Goal: Task Accomplishment & Management: Manage account settings

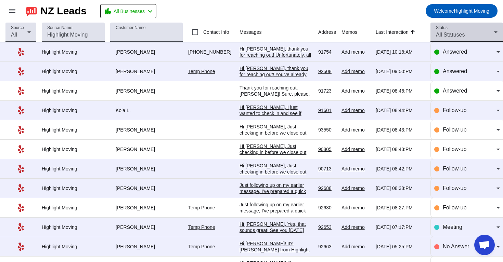
click at [457, 33] on span "All Statuses" at bounding box center [450, 35] width 29 height 6
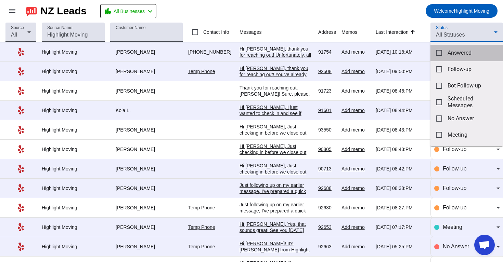
click at [443, 53] on mat-option "Answered" at bounding box center [466, 53] width 73 height 16
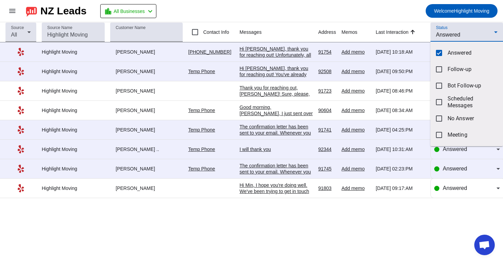
click at [238, 216] on div at bounding box center [251, 131] width 503 height 262
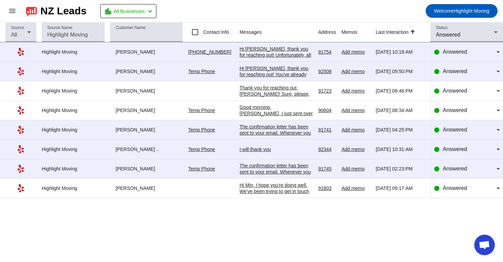
click at [284, 136] on div "The confirmation letter has been sent to your email. Whenever you have a moment…" at bounding box center [275, 161] width 73 height 74
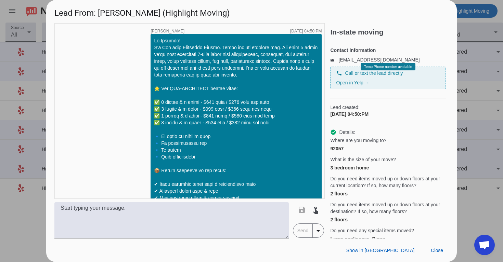
scroll to position [1073, 0]
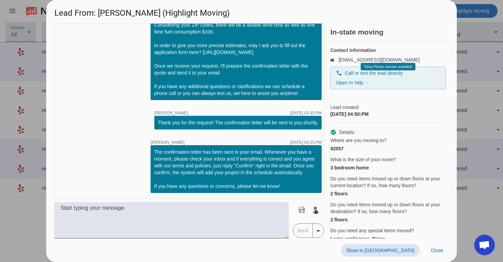
click at [391, 251] on span "Show in [GEOGRAPHIC_DATA]" at bounding box center [380, 250] width 68 height 5
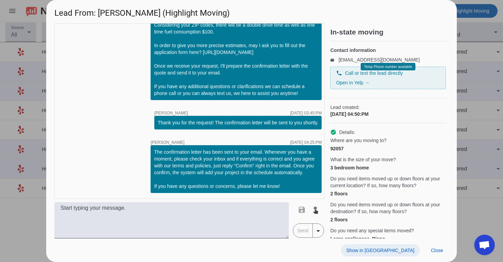
scroll to position [1157, 0]
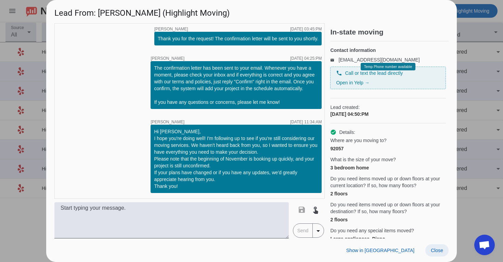
click at [439, 249] on span "Close" at bounding box center [437, 250] width 12 height 5
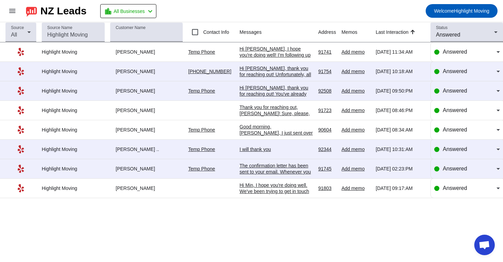
click at [300, 191] on div "Hi Min, I hope you're doing well. We've been trying to get in touch regarding y…" at bounding box center [275, 249] width 73 height 135
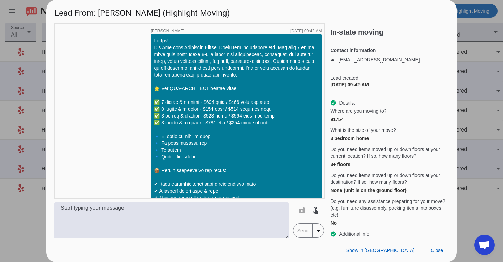
scroll to position [886, 0]
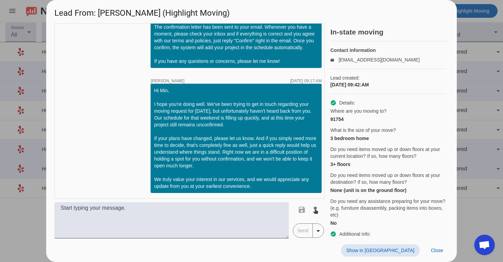
click at [397, 251] on span "Show in [GEOGRAPHIC_DATA]" at bounding box center [380, 250] width 68 height 5
click at [433, 249] on span "Close" at bounding box center [437, 250] width 12 height 5
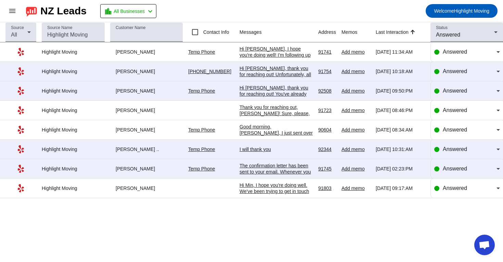
click at [278, 54] on div "Hi [PERSON_NAME], I hope you're doing well! I'm following up to see if you're s…" at bounding box center [275, 89] width 73 height 86
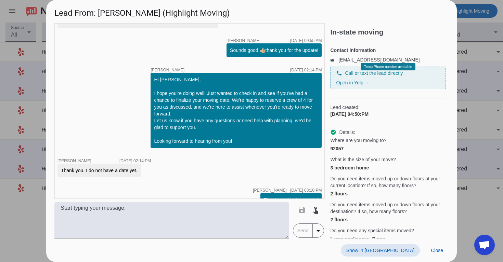
scroll to position [711, 0]
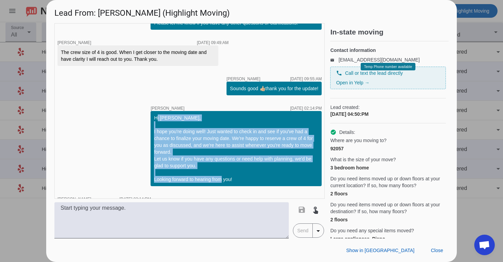
drag, startPoint x: 155, startPoint y: 117, endPoint x: 248, endPoint y: 178, distance: 111.4
click at [248, 178] on div "Hi [PERSON_NAME], I hope you're doing well! Just wanted to check in and see if …" at bounding box center [236, 149] width 164 height 68
copy div "Hi [PERSON_NAME], I hope you're doing well! Just wanted to check in and see if …"
click at [489, 80] on div at bounding box center [251, 131] width 503 height 262
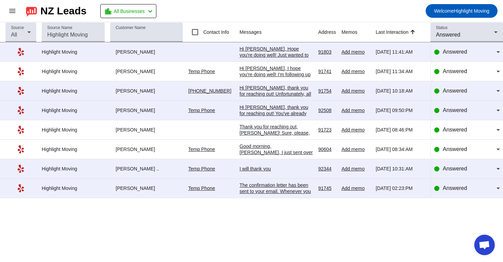
click at [292, 192] on div "The confirmation letter has been sent to your email. Whenever you have a moment…" at bounding box center [275, 219] width 73 height 74
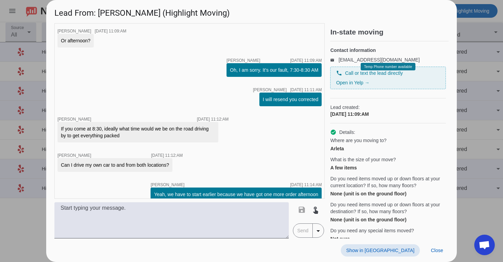
scroll to position [772, 0]
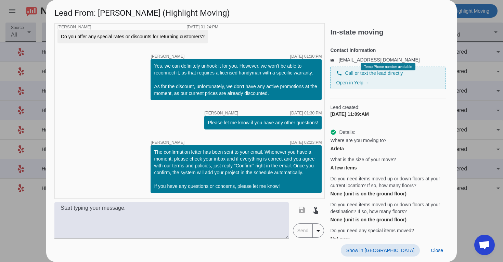
click at [391, 252] on span "Show in [GEOGRAPHIC_DATA]" at bounding box center [380, 250] width 68 height 5
click at [432, 252] on span "Close" at bounding box center [437, 250] width 12 height 5
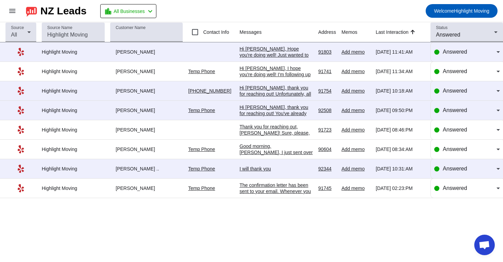
click at [272, 76] on div "Hi [PERSON_NAME], I hope you're doing well! I'm following up to see if you're s…" at bounding box center [275, 108] width 73 height 86
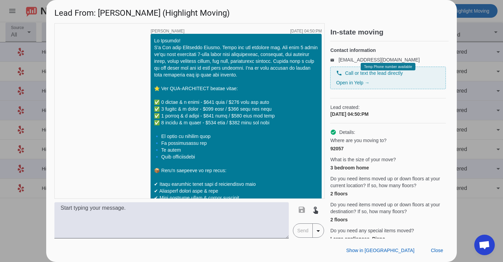
scroll to position [1157, 0]
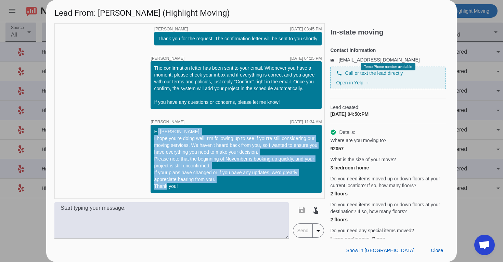
drag, startPoint x: 154, startPoint y: 131, endPoint x: 209, endPoint y: 184, distance: 76.7
click at [209, 184] on div "Hi [PERSON_NAME], I hope you're doing well! I'm following up to see if you're s…" at bounding box center [235, 159] width 171 height 68
copy div "Hi [PERSON_NAME], I hope you're doing well! I'm following up to see if you're s…"
click at [439, 253] on span at bounding box center [436, 251] width 23 height 12
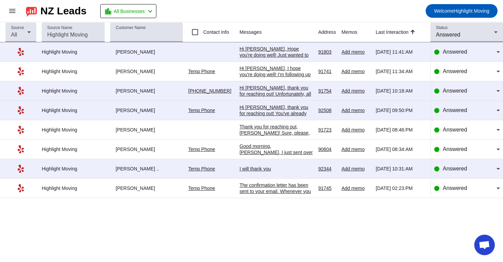
click at [265, 167] on td "I will thank you [DATE] 10:31:AM" at bounding box center [278, 168] width 79 height 19
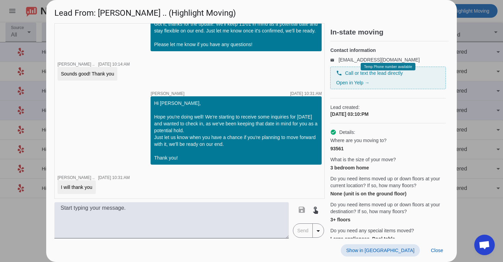
scroll to position [883, 0]
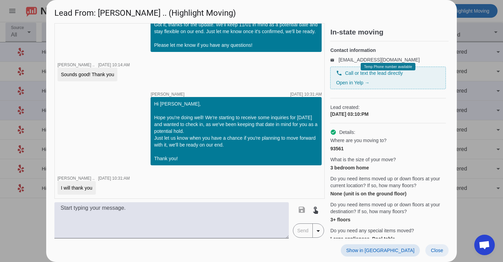
click at [441, 254] on span at bounding box center [436, 251] width 23 height 12
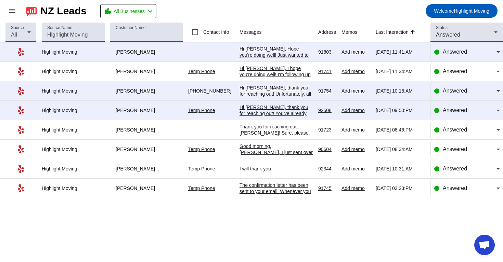
click at [265, 152] on div "Good morning, [PERSON_NAME], I just sent over the confirmation letter for a cre…" at bounding box center [275, 192] width 73 height 98
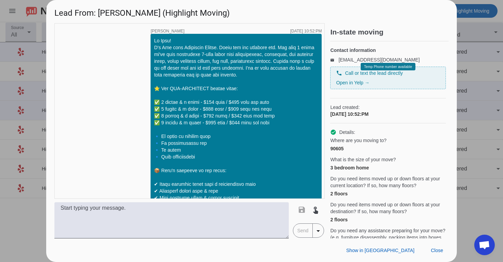
scroll to position [371, 0]
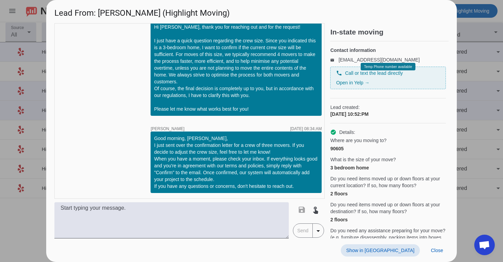
click at [404, 248] on span "Show in [GEOGRAPHIC_DATA]" at bounding box center [380, 250] width 68 height 5
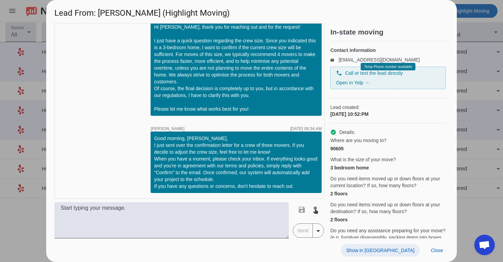
scroll to position [456, 0]
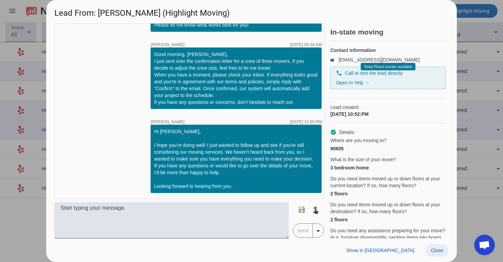
click at [435, 255] on span at bounding box center [436, 251] width 23 height 12
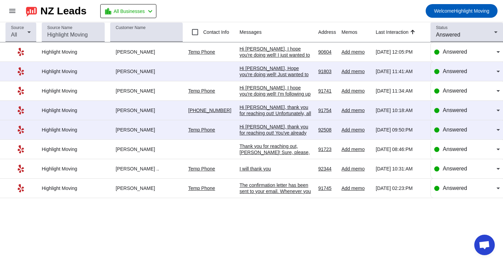
click at [280, 135] on div "Hi [PERSON_NAME], thank you for reaching out! You've already filled out the app…" at bounding box center [275, 142] width 73 height 37
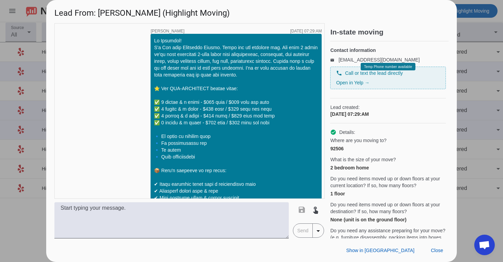
scroll to position [376, 0]
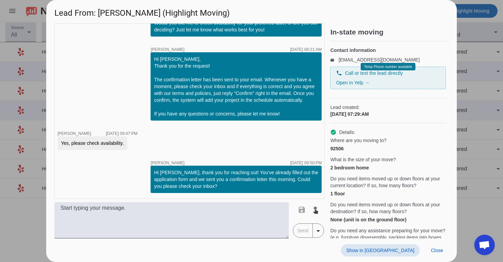
click at [398, 251] on span "Show in [GEOGRAPHIC_DATA]" at bounding box center [380, 250] width 68 height 5
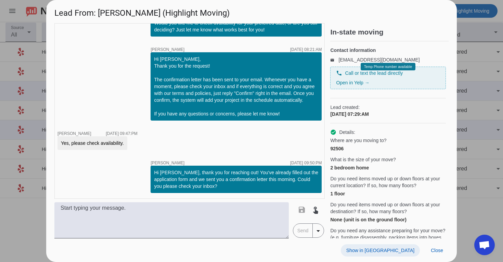
scroll to position [460, 0]
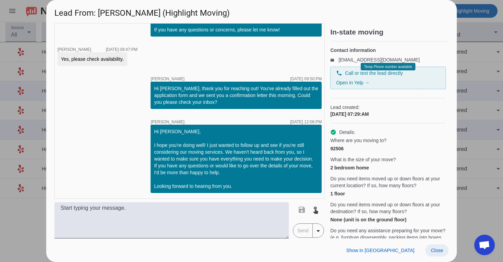
click at [442, 255] on span at bounding box center [436, 251] width 23 height 12
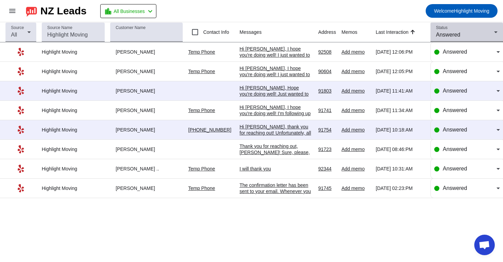
click at [467, 34] on div "Answered" at bounding box center [465, 35] width 58 height 8
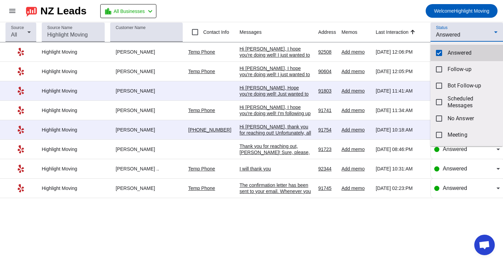
click at [451, 54] on span "Answered" at bounding box center [472, 53] width 50 height 7
click at [453, 36] on div at bounding box center [251, 131] width 503 height 262
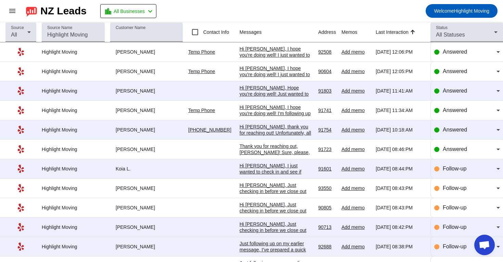
click at [453, 36] on span "All Statuses" at bounding box center [450, 35] width 29 height 6
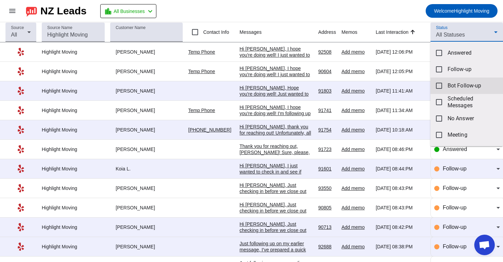
click at [447, 87] on span "Bot Follow-up" at bounding box center [472, 85] width 50 height 7
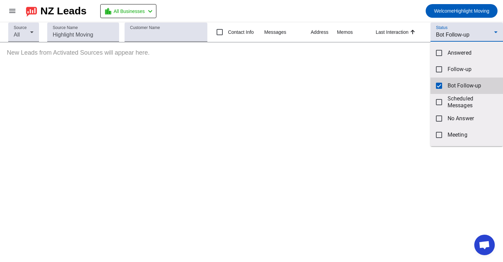
click at [441, 88] on mat-pseudo-checkbox at bounding box center [439, 86] width 6 height 6
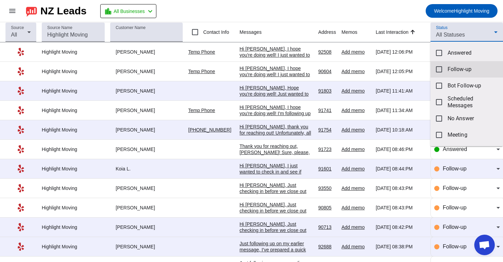
click at [451, 69] on span "Follow-up" at bounding box center [472, 69] width 50 height 7
click at [398, 22] on div at bounding box center [251, 131] width 503 height 262
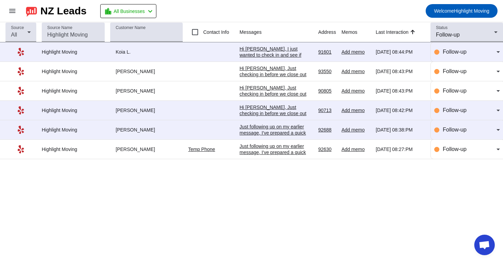
click at [302, 181] on div "Source All Source Name Customer Name Contact Info Messages Address Memos Last I…" at bounding box center [251, 142] width 503 height 240
click at [291, 148] on div "Just following up on my earlier message, I've prepared a quick personal estimat…" at bounding box center [275, 195] width 73 height 105
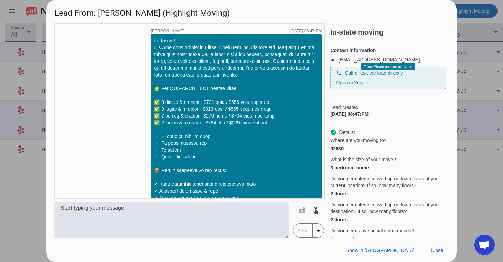
scroll to position [581, 0]
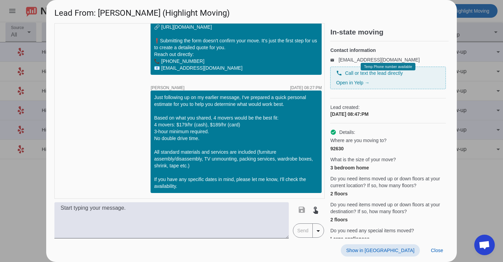
click at [397, 246] on span at bounding box center [380, 251] width 79 height 12
click at [432, 248] on span "Close" at bounding box center [437, 250] width 12 height 5
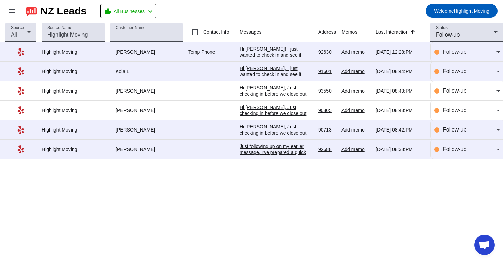
click at [281, 158] on td "Just following up on my earlier message, I've prepared a quick personal estimat…" at bounding box center [278, 149] width 79 height 19
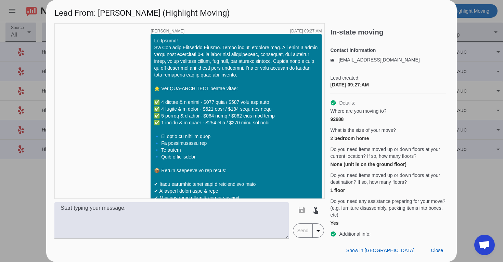
scroll to position [594, 0]
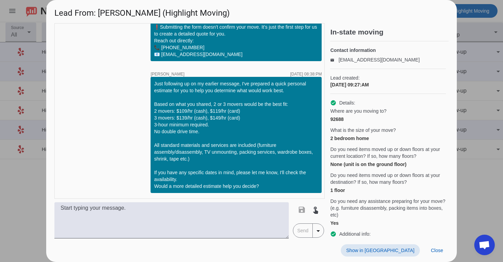
click at [405, 248] on span "Show in [GEOGRAPHIC_DATA]" at bounding box center [380, 250] width 68 height 5
click at [431, 248] on span "Close" at bounding box center [437, 250] width 12 height 5
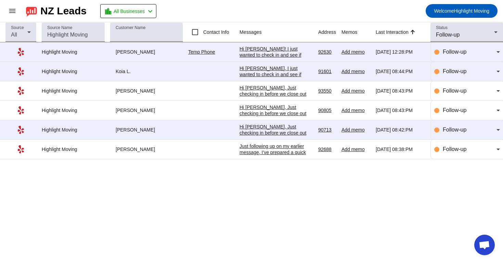
click at [274, 50] on div "Hi [PERSON_NAME]! I just wanted to check in and see if you're still considering…" at bounding box center [275, 80] width 73 height 68
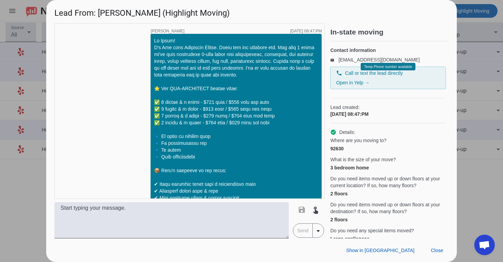
scroll to position [658, 0]
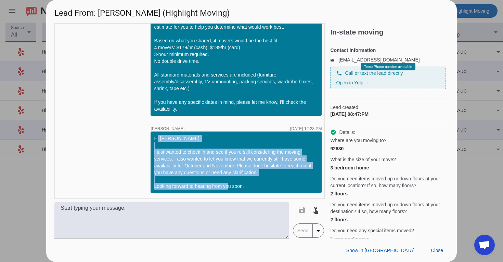
drag, startPoint x: 155, startPoint y: 139, endPoint x: 272, endPoint y: 189, distance: 127.6
click at [272, 189] on div "Hi [PERSON_NAME]! I just wanted to check in and see if you're still considering…" at bounding box center [236, 162] width 164 height 55
copy div "Hi [PERSON_NAME]! I just wanted to check in and see if you're still considering…"
click at [497, 37] on div at bounding box center [251, 131] width 503 height 262
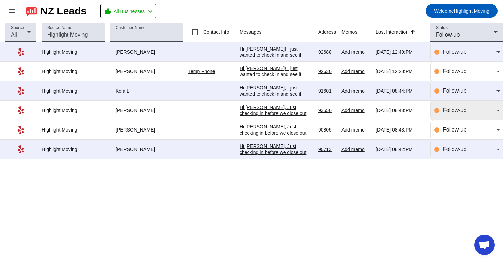
click at [460, 113] on span "Follow-up" at bounding box center [455, 110] width 24 height 6
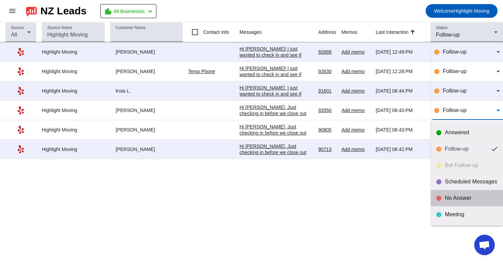
click at [447, 201] on div "No Answer" at bounding box center [471, 198] width 53 height 7
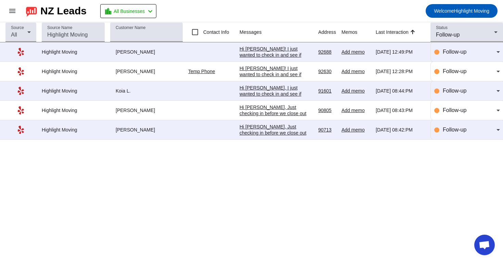
click at [265, 114] on div "Hi [PERSON_NAME], Just checking in before we close out your request. If you're …" at bounding box center [275, 138] width 73 height 68
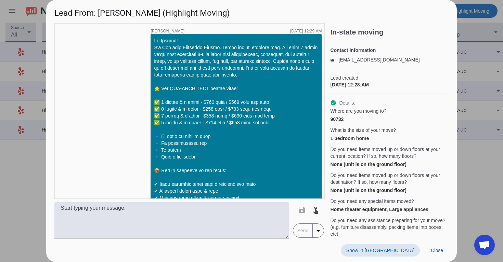
scroll to position [1047, 0]
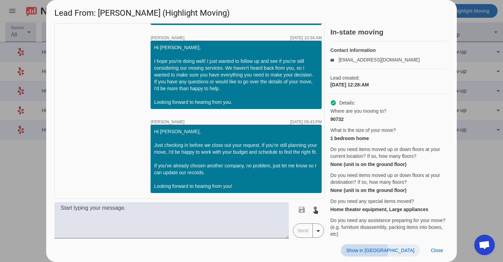
click at [403, 251] on span "Show in [GEOGRAPHIC_DATA]" at bounding box center [380, 250] width 68 height 5
click at [442, 248] on span "Close" at bounding box center [437, 250] width 12 height 5
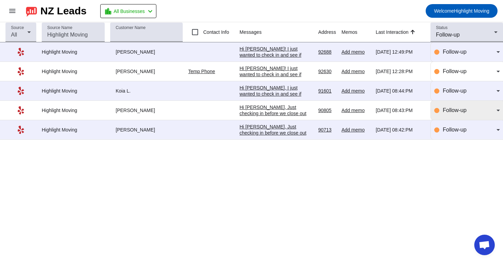
click at [464, 115] on mat-select "Follow-up" at bounding box center [471, 110] width 57 height 8
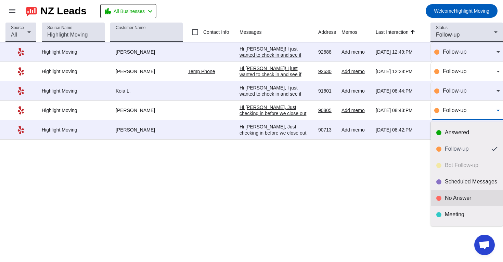
click at [453, 205] on mat-option "No Answer" at bounding box center [467, 198] width 72 height 16
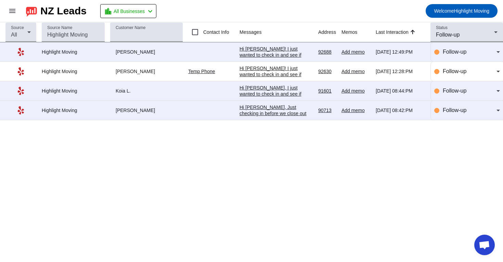
click at [254, 112] on div "Hi [PERSON_NAME], Just checking in before we close out your request. If you're …" at bounding box center [275, 138] width 73 height 68
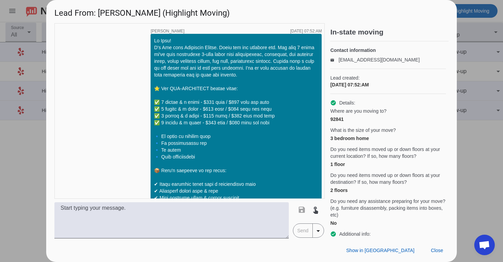
scroll to position [1040, 0]
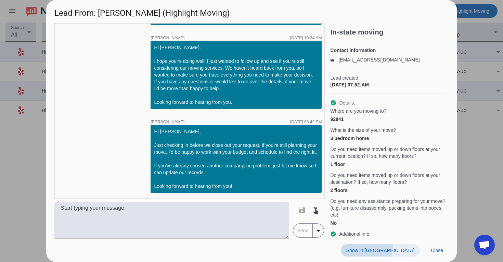
click at [405, 248] on span "Show in [GEOGRAPHIC_DATA]" at bounding box center [380, 250] width 68 height 5
click at [446, 257] on div "Show in Yelp Close" at bounding box center [251, 251] width 410 height 24
click at [446, 255] on span at bounding box center [436, 251] width 23 height 12
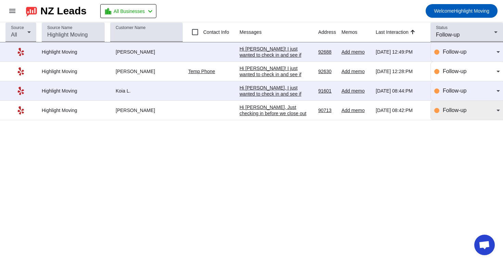
click at [459, 115] on div "Follow-up" at bounding box center [470, 110] width 54 height 8
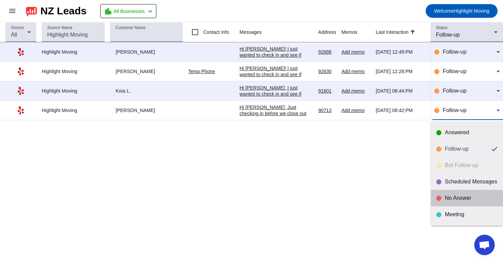
click at [444, 200] on div "No Answer" at bounding box center [466, 198] width 61 height 7
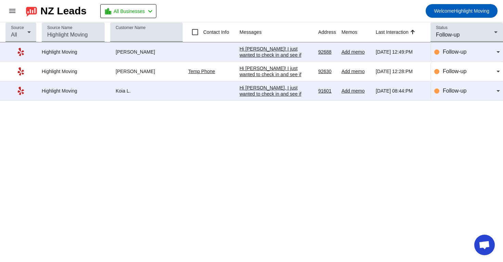
click at [298, 95] on div "Hi [PERSON_NAME], I just wanted to check in and see if you're still considering…" at bounding box center [275, 116] width 73 height 62
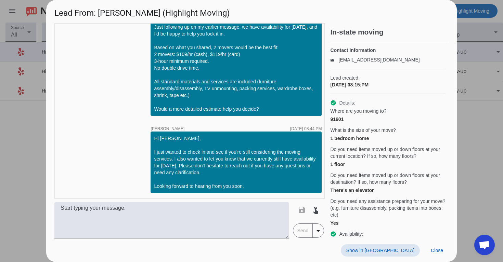
scroll to position [651, 0]
click at [436, 250] on span "Close" at bounding box center [437, 250] width 12 height 5
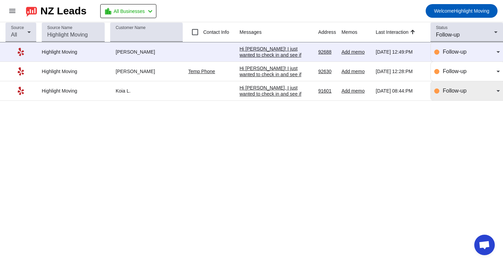
click at [449, 95] on mat-select "Follow-up" at bounding box center [471, 91] width 57 height 8
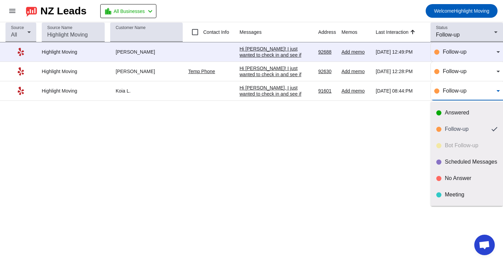
click at [305, 94] on div at bounding box center [251, 131] width 503 height 262
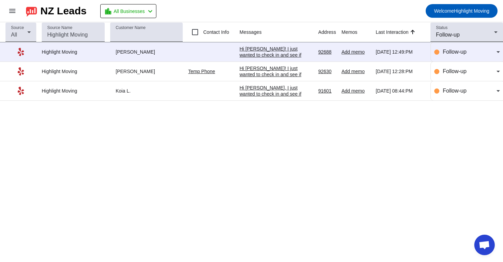
click at [305, 95] on div "Hi [PERSON_NAME], I just wanted to check in and see if you're still considering…" at bounding box center [275, 116] width 73 height 62
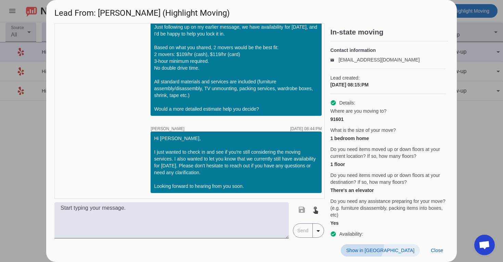
click at [400, 246] on span at bounding box center [380, 251] width 79 height 12
click at [435, 247] on span at bounding box center [436, 251] width 23 height 12
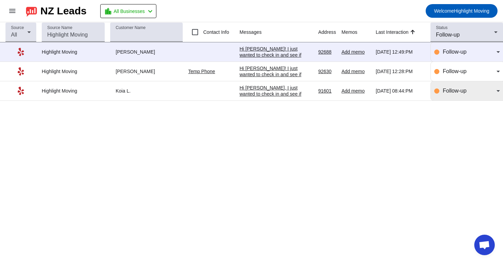
click at [446, 99] on div "Follow-up" at bounding box center [467, 90] width 66 height 19
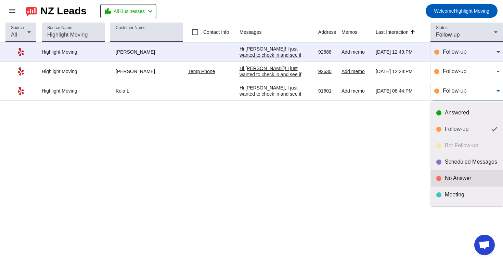
click at [438, 179] on div at bounding box center [438, 178] width 5 height 5
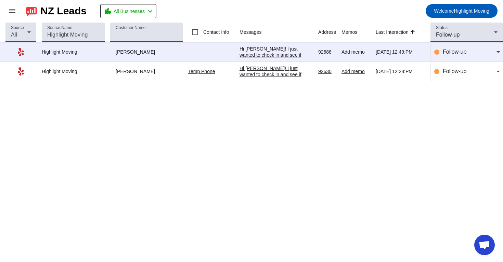
click at [336, 110] on div "Source All Source Name Customer Name Contact Info Messages Address Memos Last I…" at bounding box center [251, 142] width 503 height 240
click at [453, 34] on span "Follow-up" at bounding box center [448, 35] width 24 height 6
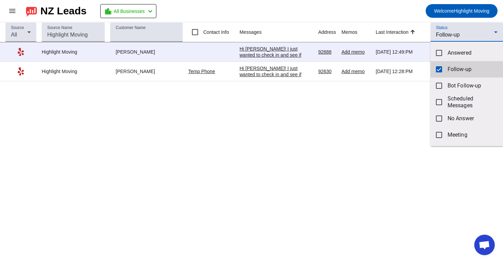
click at [438, 68] on mat-pseudo-checkbox at bounding box center [439, 69] width 6 height 6
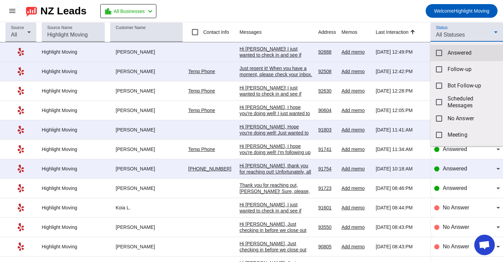
click at [446, 57] on mat-option "Answered" at bounding box center [466, 53] width 73 height 16
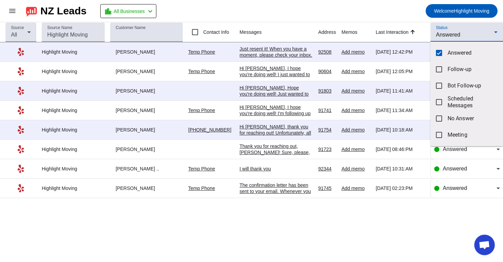
click at [405, 14] on div at bounding box center [251, 131] width 503 height 262
